Goal: Navigation & Orientation: Find specific page/section

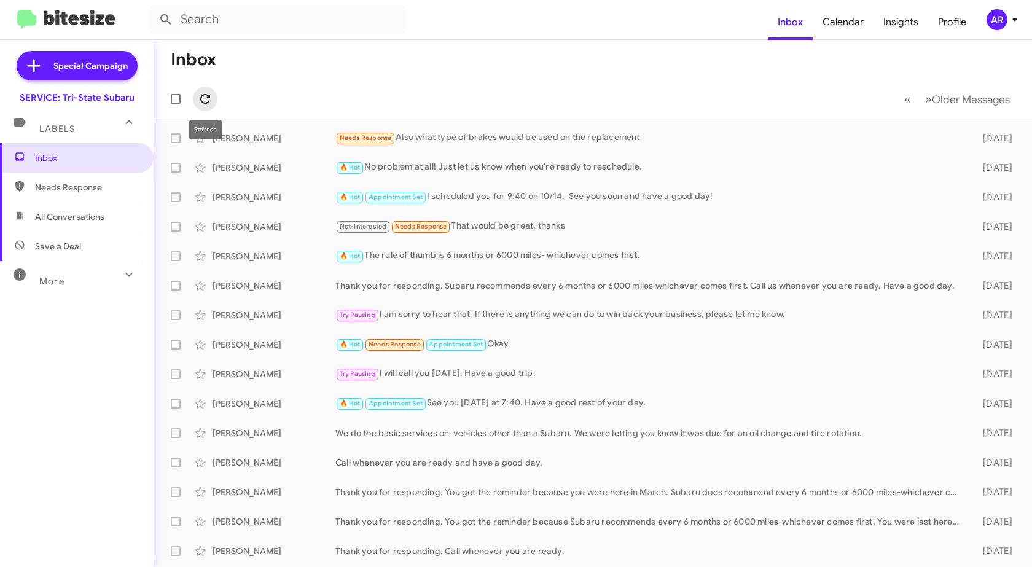
click at [214, 100] on span at bounding box center [205, 99] width 25 height 15
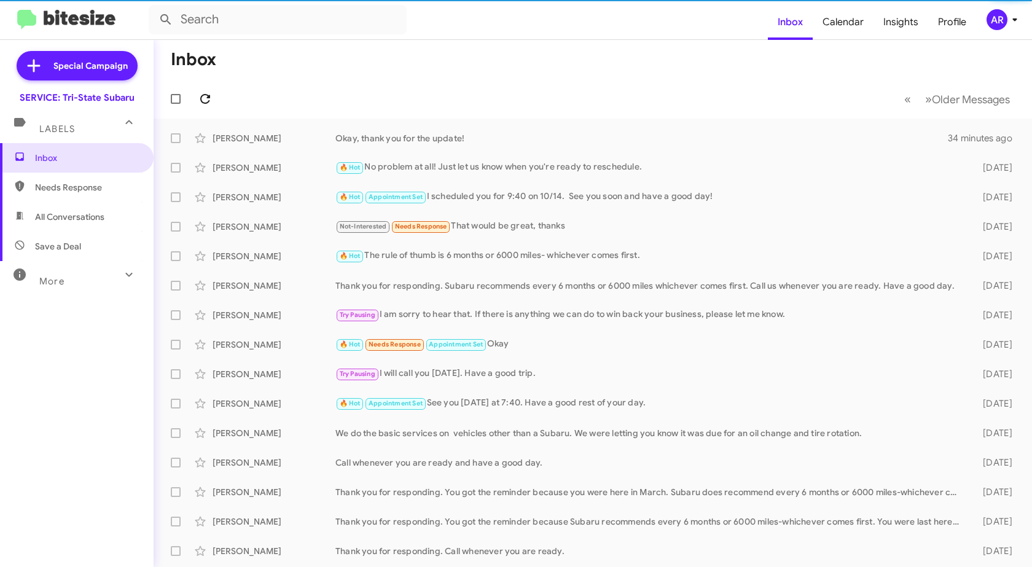
click at [214, 100] on span at bounding box center [205, 99] width 25 height 15
click at [213, 100] on span at bounding box center [205, 99] width 25 height 15
click at [212, 100] on icon at bounding box center [205, 99] width 15 height 15
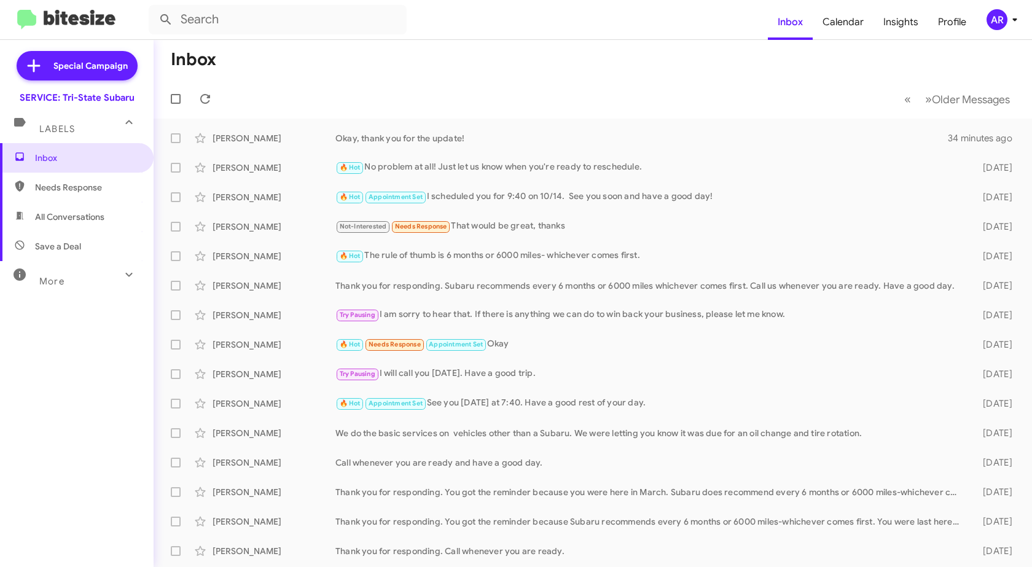
click at [103, 284] on div "More" at bounding box center [64, 276] width 109 height 23
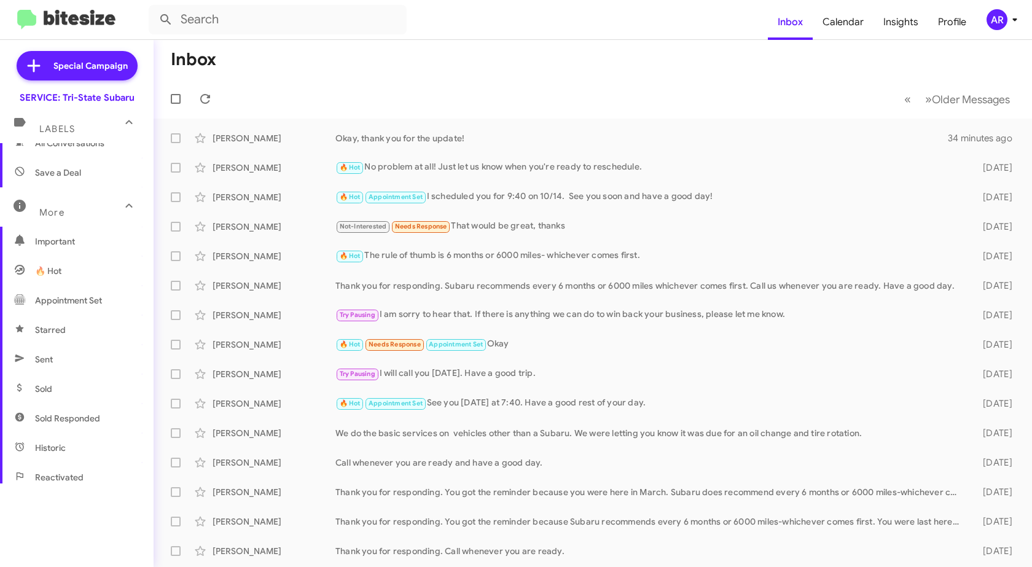
scroll to position [103, 0]
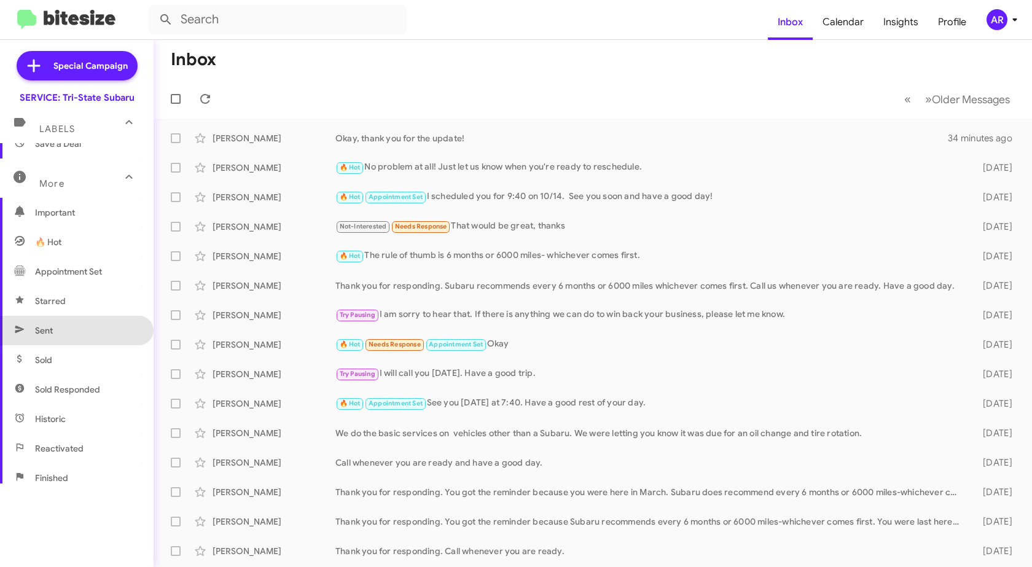
click at [86, 334] on span "Sent" at bounding box center [77, 330] width 154 height 29
type input "in:sent"
